Goal: Book appointment/travel/reservation

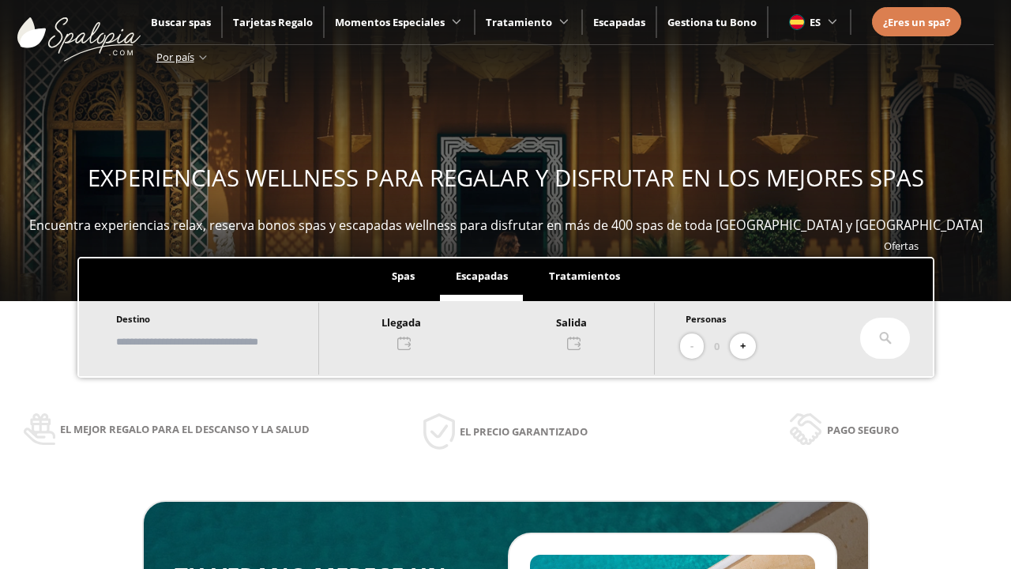
click at [223, 341] on input "text" at bounding box center [209, 342] width 197 height 28
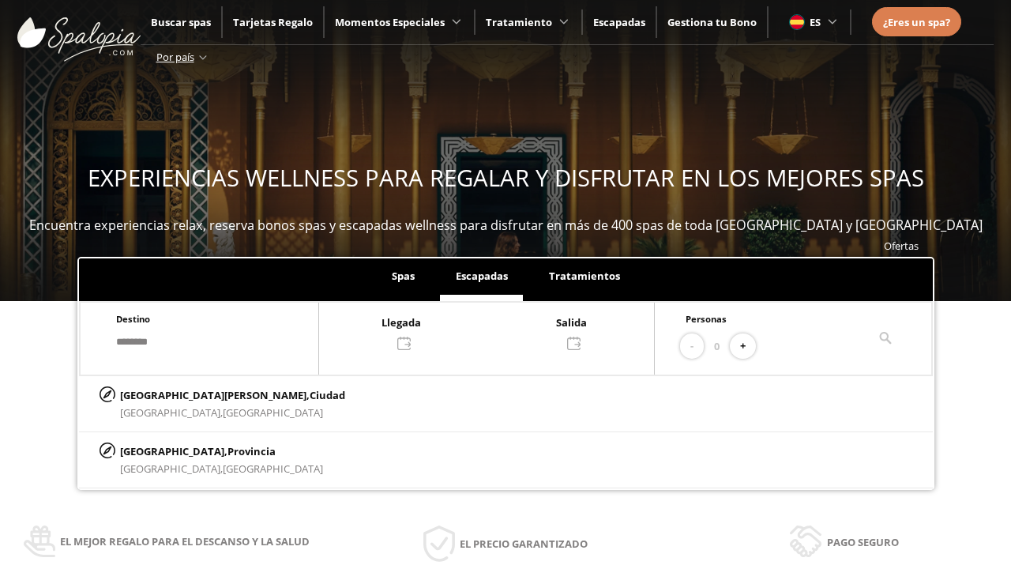
click at [502, 331] on div at bounding box center [486, 332] width 335 height 38
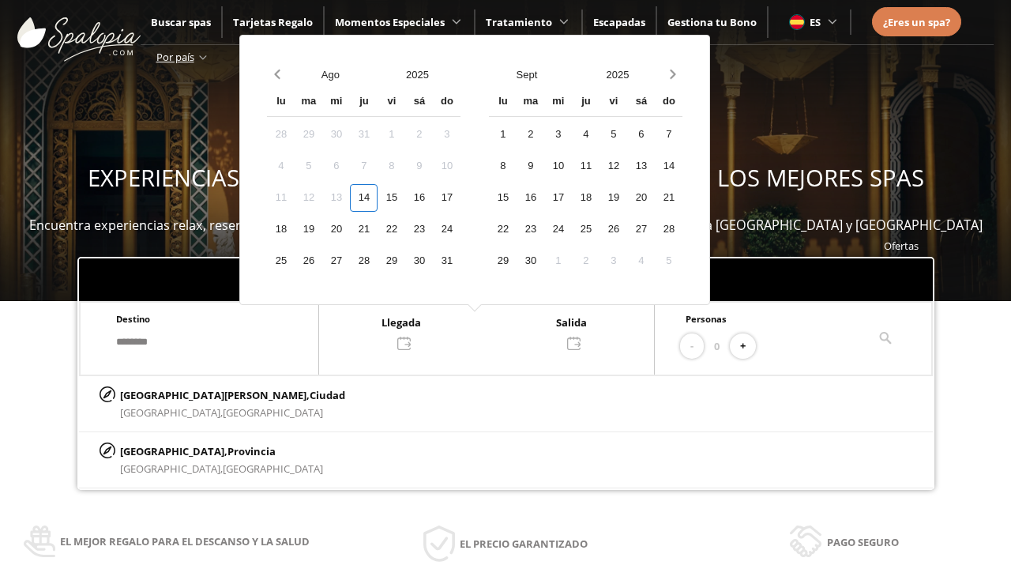
click at [433, 197] on div "16" at bounding box center [419, 198] width 28 height 28
click at [461, 197] on div "17" at bounding box center [447, 198] width 28 height 28
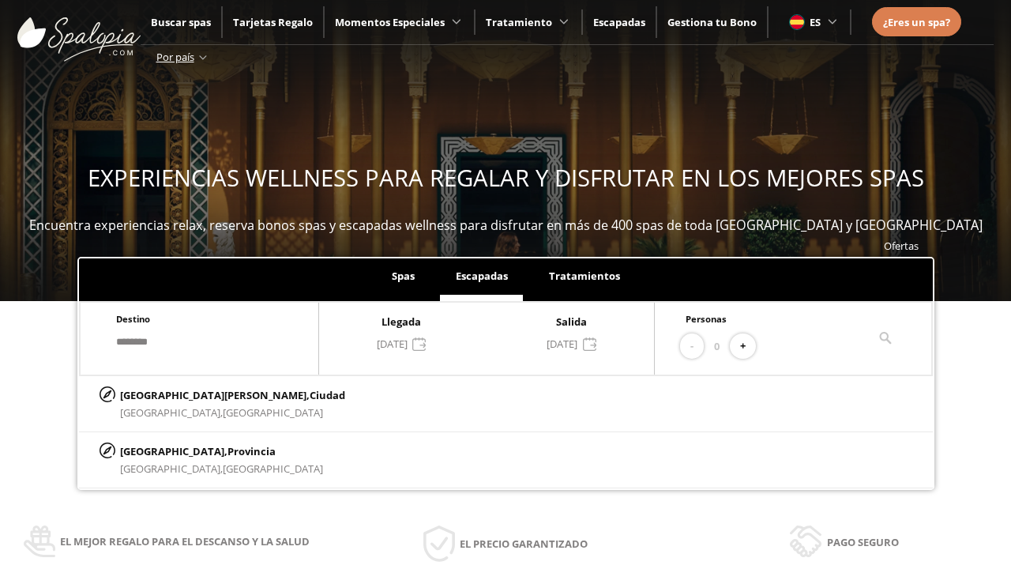
click at [748, 346] on button "+" at bounding box center [743, 346] width 26 height 26
click at [198, 394] on p "[GEOGRAPHIC_DATA][PERSON_NAME], [GEOGRAPHIC_DATA]" at bounding box center [232, 394] width 225 height 17
type input "**********"
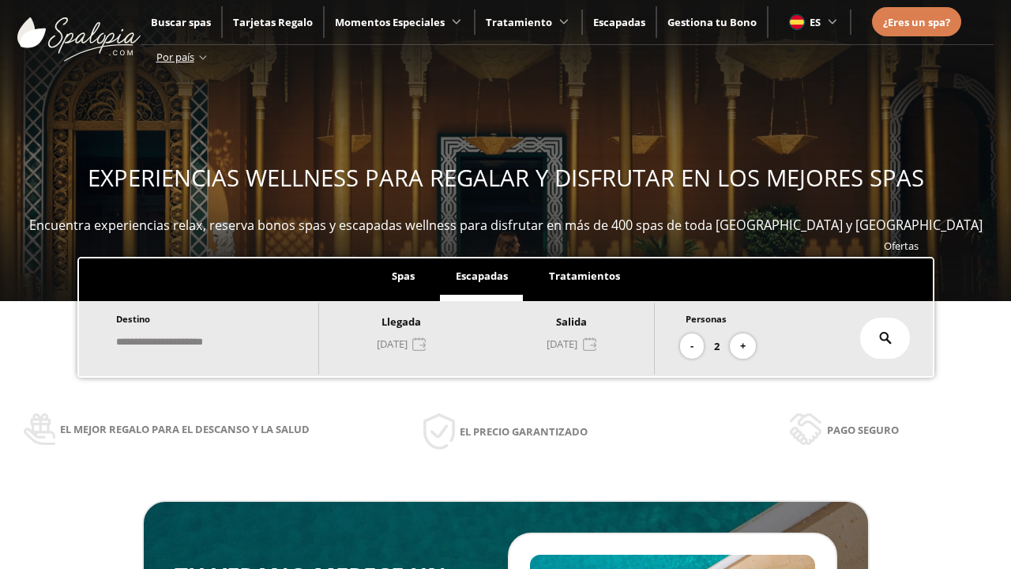
click at [885, 338] on icon at bounding box center [885, 338] width 13 height 13
